Goal: Feedback & Contribution: Leave review/rating

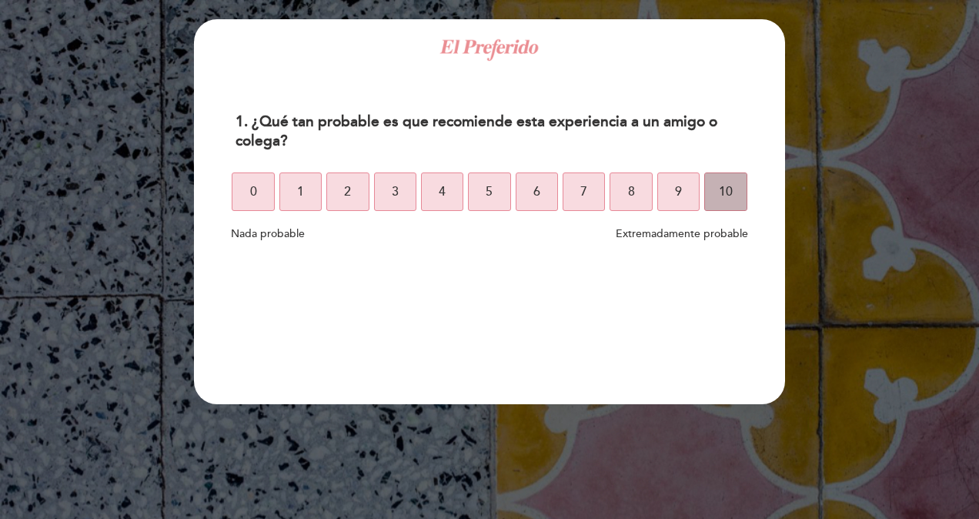
click at [733, 190] on button "10" at bounding box center [725, 191] width 42 height 38
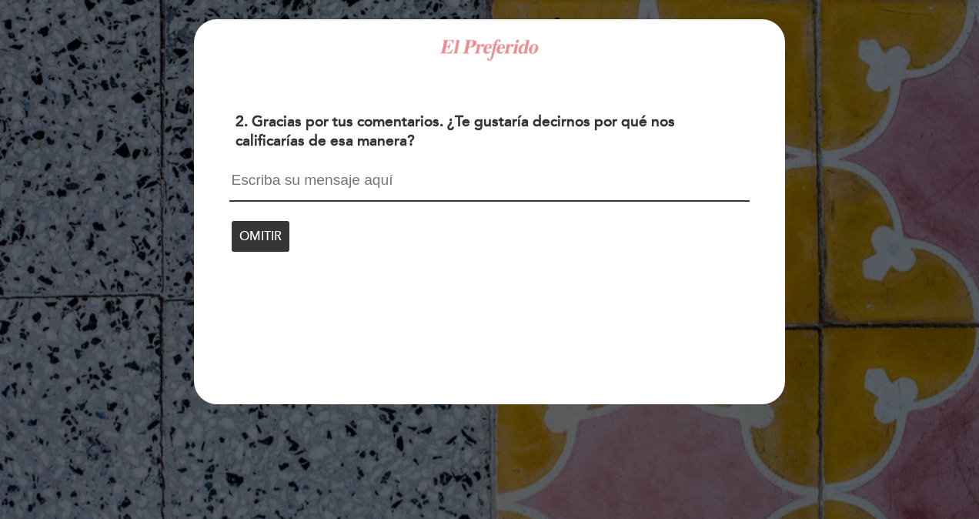
drag, startPoint x: 351, startPoint y: 184, endPoint x: 346, endPoint y: 191, distance: 8.3
click at [352, 186] on textarea at bounding box center [489, 186] width 520 height 29
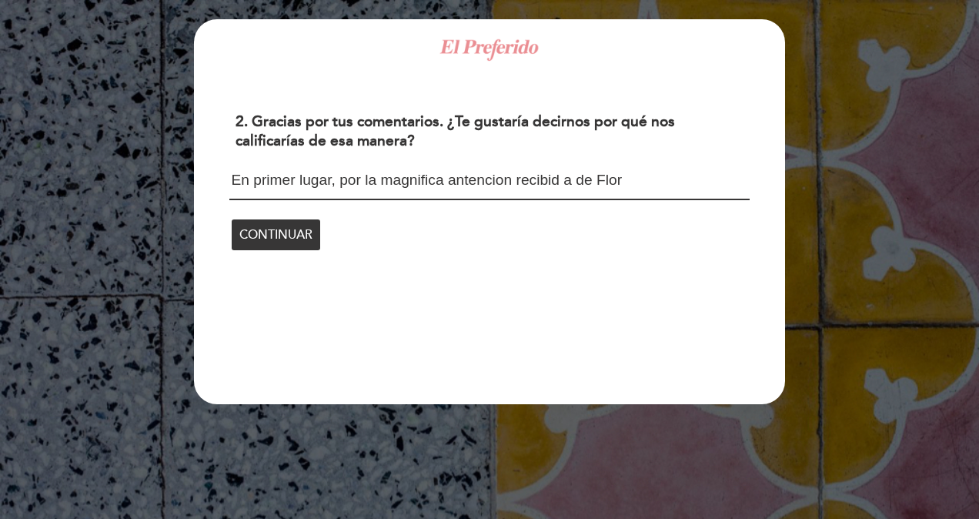
click at [564, 180] on textarea "En primer lugar, por la magnifica antencion recibid a de Flor" at bounding box center [489, 186] width 520 height 28
click at [624, 179] on textarea "En primer lugar, por la magnifica antencion recibida [PERSON_NAME]" at bounding box center [489, 186] width 520 height 28
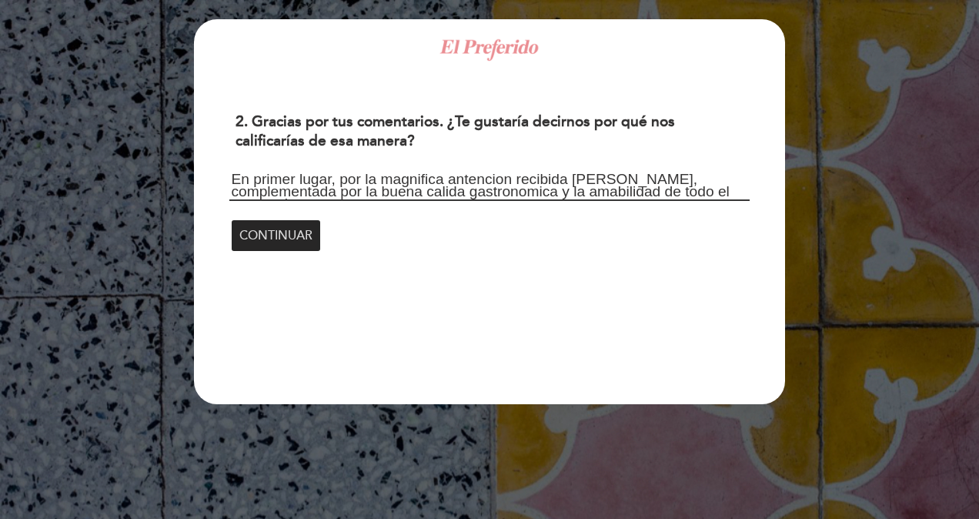
type textarea "En primer lugar, por la magnifica antencion recibida [PERSON_NAME], complementa…"
click at [270, 230] on span "CONTINUAR" at bounding box center [275, 235] width 73 height 43
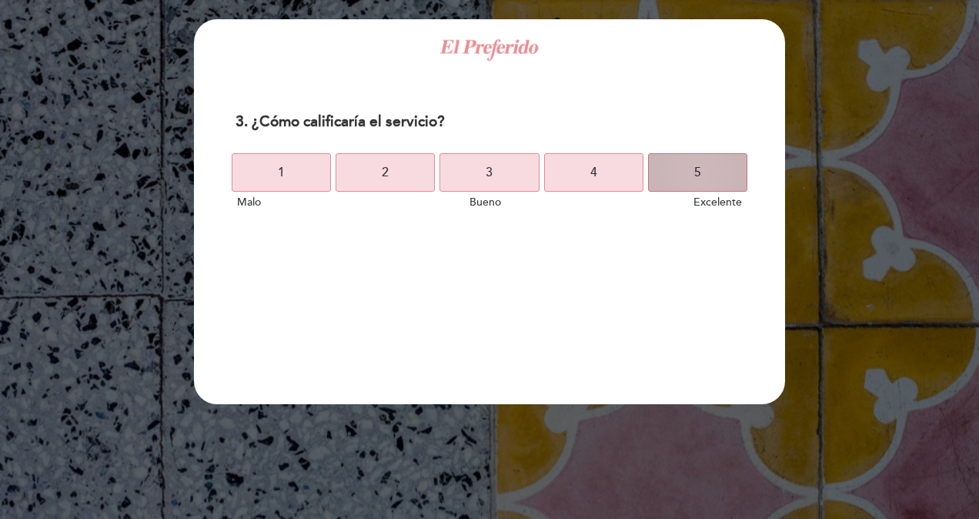
click at [714, 177] on button "5" at bounding box center [697, 172] width 99 height 38
click at [707, 180] on button "5" at bounding box center [697, 172] width 99 height 38
click at [702, 171] on button "5" at bounding box center [697, 172] width 99 height 38
click at [700, 176] on span "5" at bounding box center [697, 172] width 7 height 43
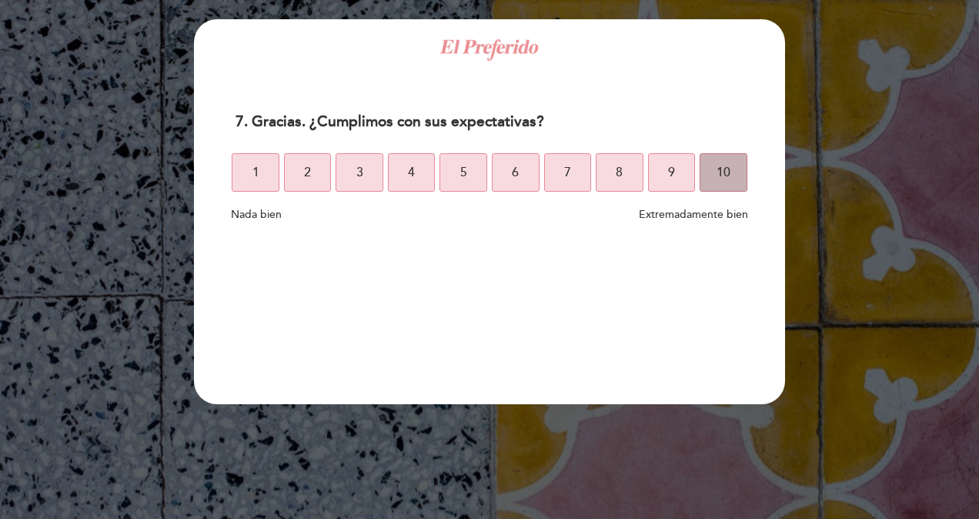
click at [732, 171] on button "10" at bounding box center [724, 172] width 48 height 38
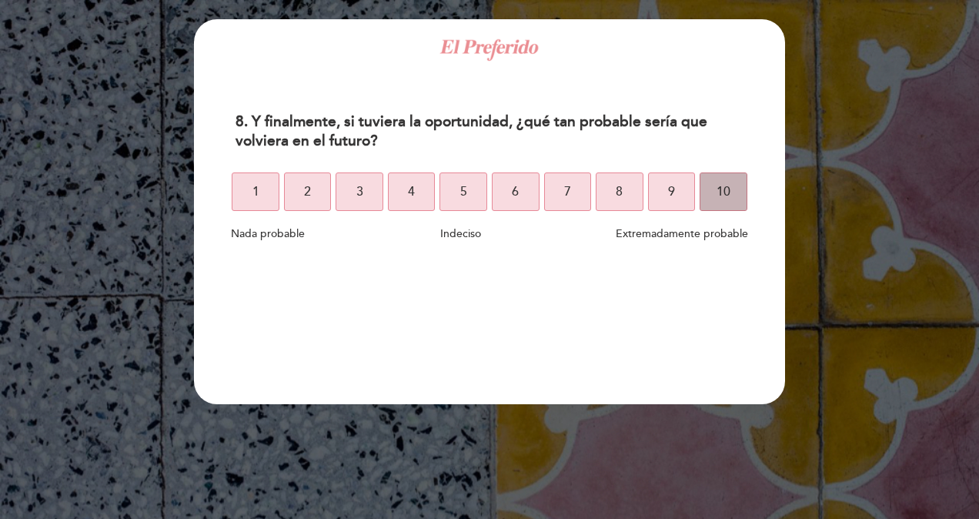
click at [723, 195] on span "10" at bounding box center [724, 191] width 14 height 43
